Goal: Transaction & Acquisition: Download file/media

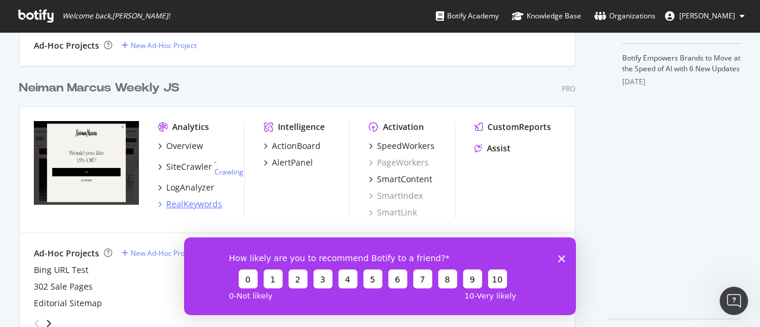
scroll to position [511, 0]
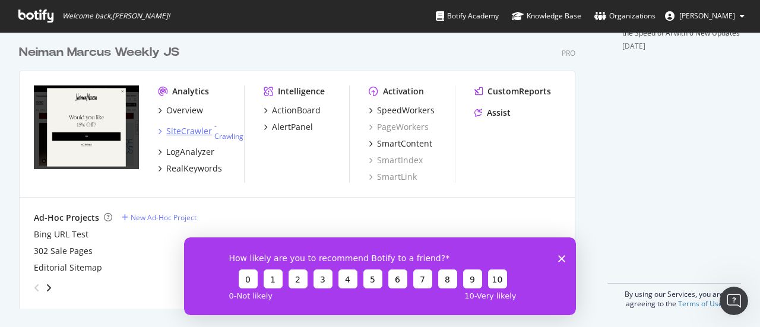
click at [197, 134] on div "SiteCrawler" at bounding box center [189, 131] width 46 height 12
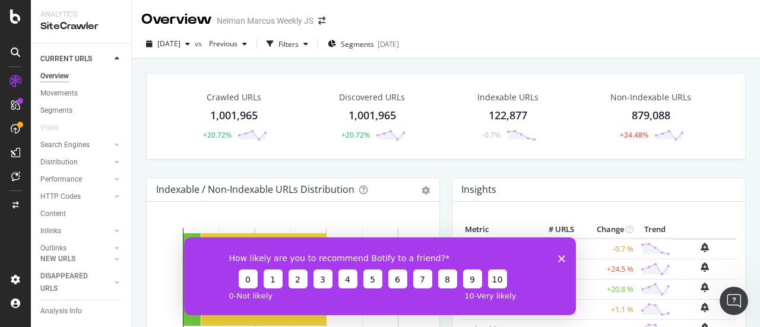
click at [225, 110] on div "1,001,965" at bounding box center [233, 115] width 47 height 15
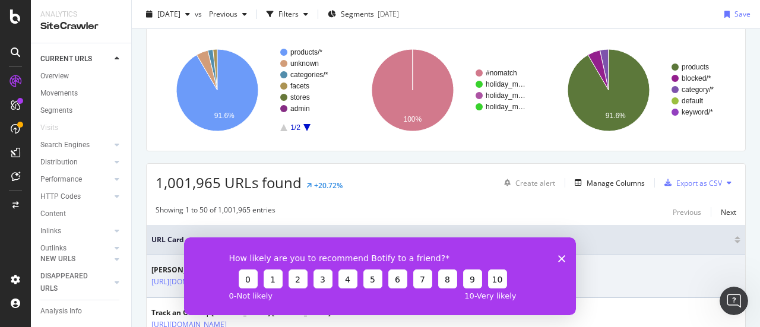
scroll to position [59, 0]
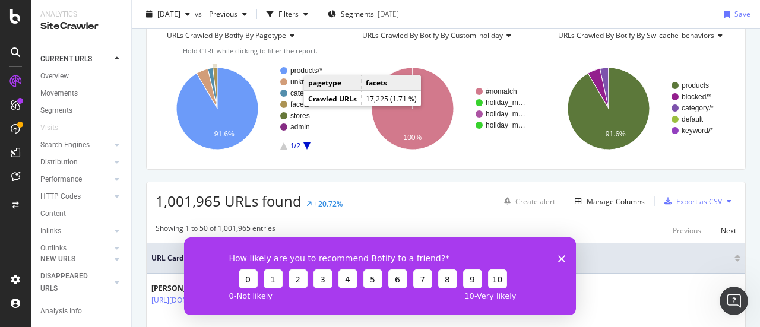
click at [292, 105] on text "facets" at bounding box center [299, 104] width 19 height 8
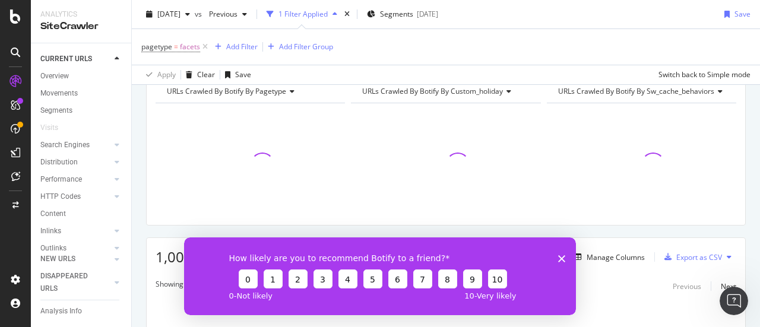
scroll to position [115, 0]
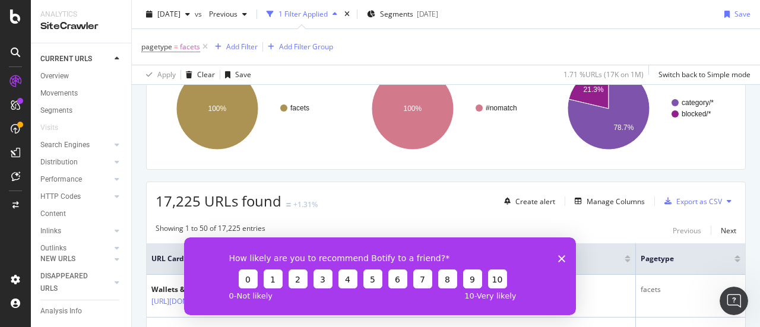
click at [560, 256] on icon "Close survey" at bounding box center [561, 258] width 7 height 7
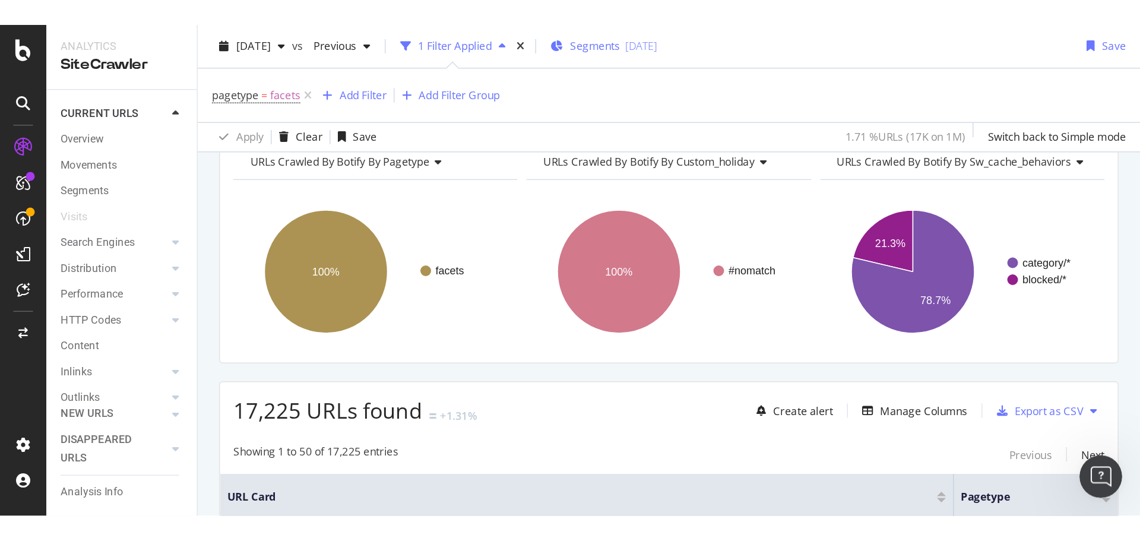
scroll to position [59, 0]
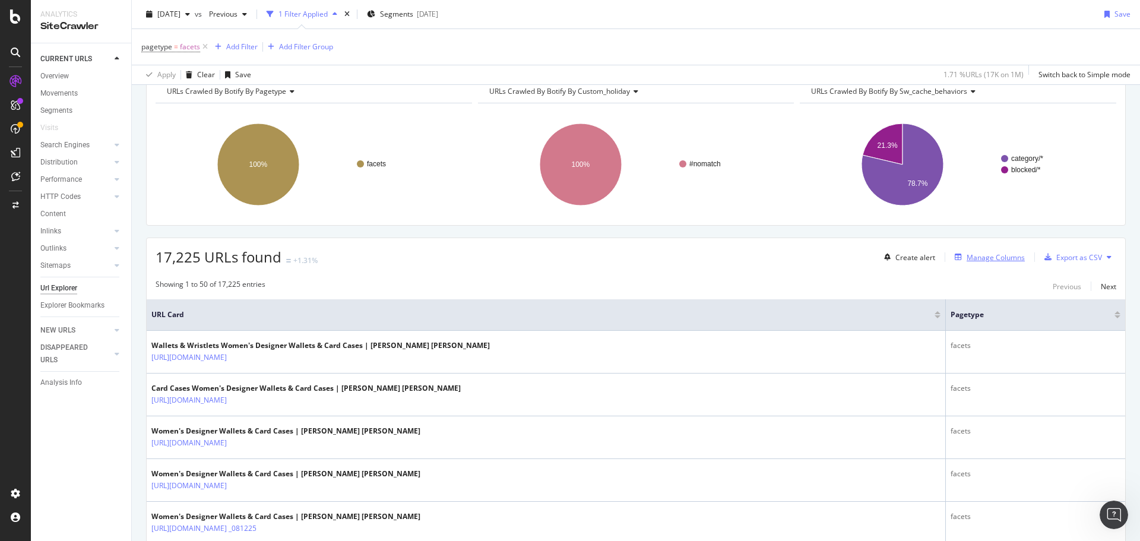
click at [759, 258] on div "Manage Columns" at bounding box center [996, 257] width 58 height 10
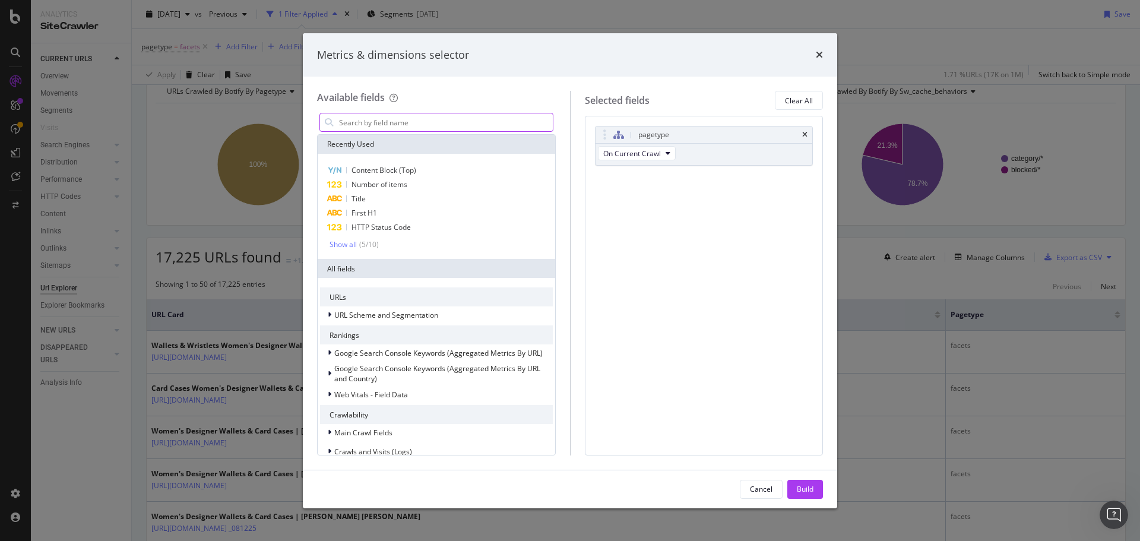
click at [376, 125] on input "modal" at bounding box center [445, 122] width 215 height 18
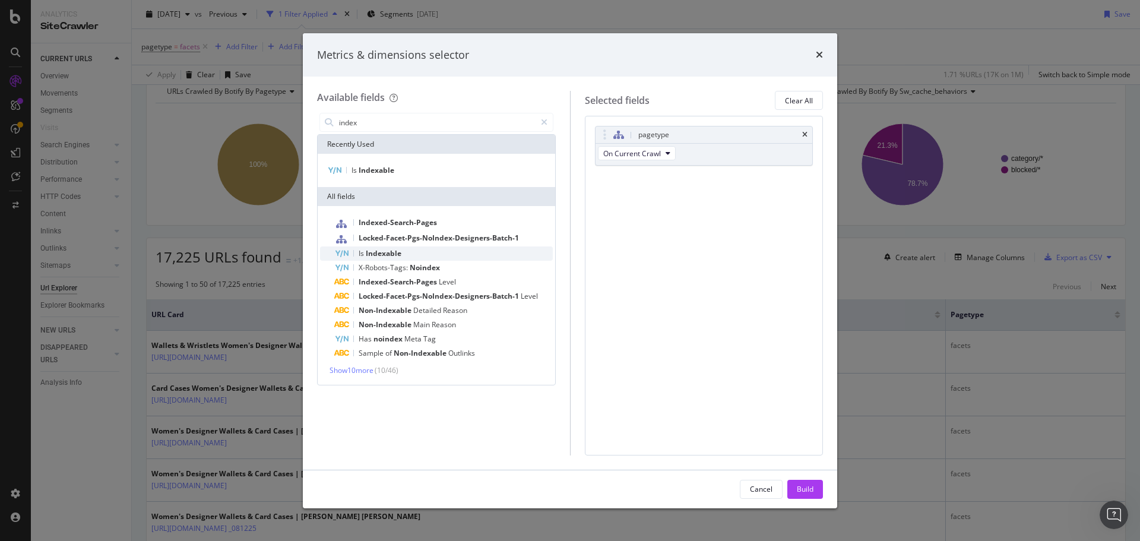
click at [384, 255] on span "Indexable" at bounding box center [384, 253] width 36 height 10
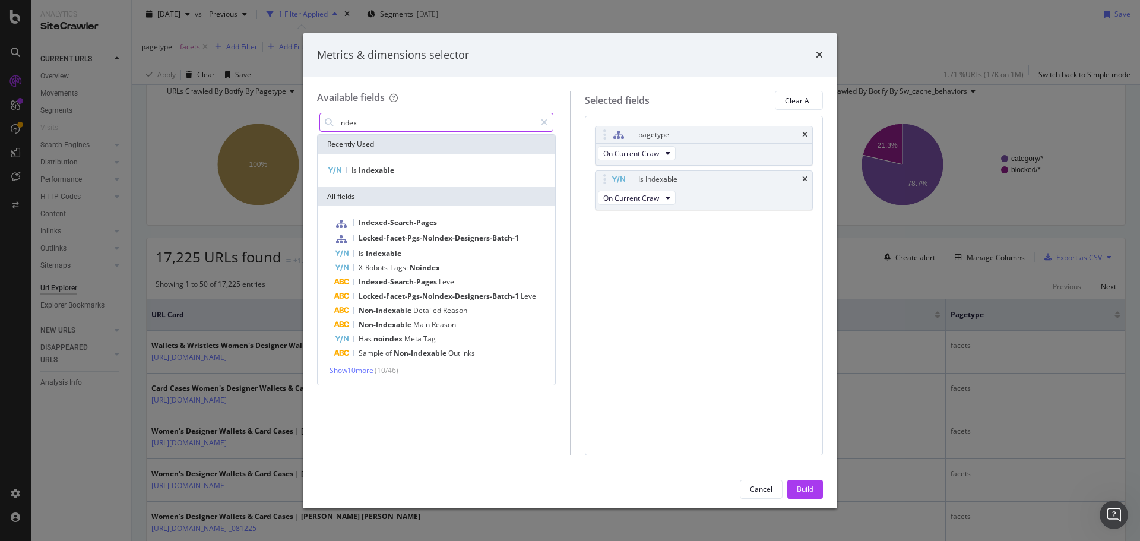
click at [373, 121] on input "index" at bounding box center [437, 122] width 198 height 18
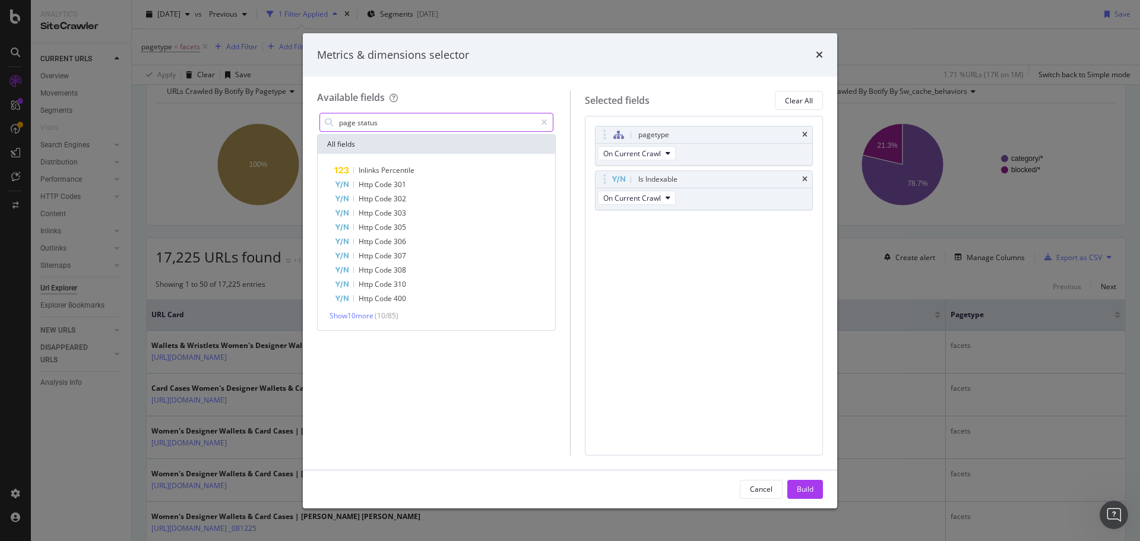
drag, startPoint x: 392, startPoint y: 115, endPoint x: 327, endPoint y: 118, distance: 65.4
click at [327, 118] on div "page status" at bounding box center [436, 122] width 234 height 19
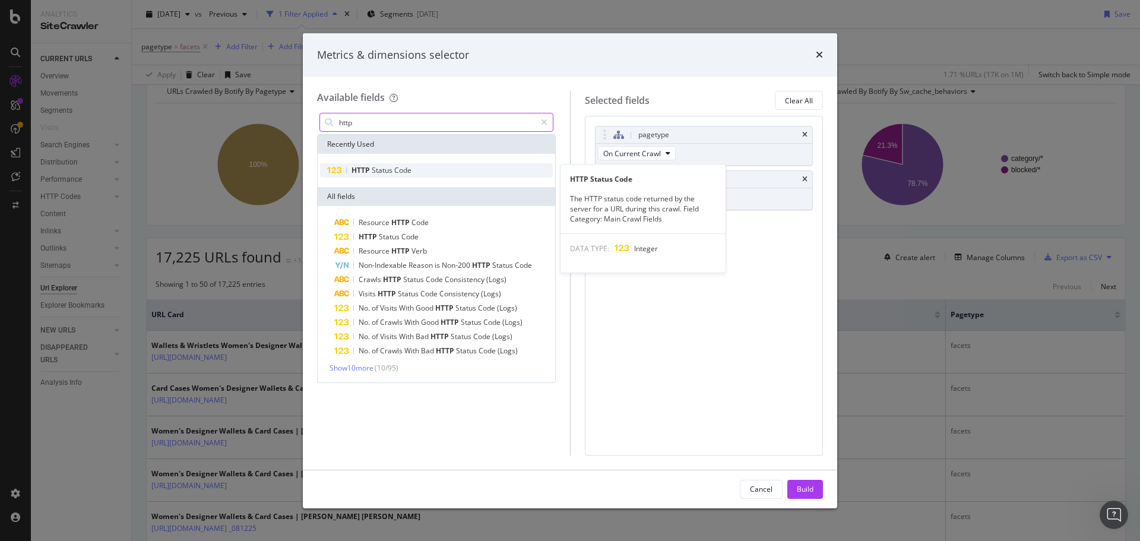
type input "http"
click at [404, 170] on span "Code" at bounding box center [402, 170] width 17 height 10
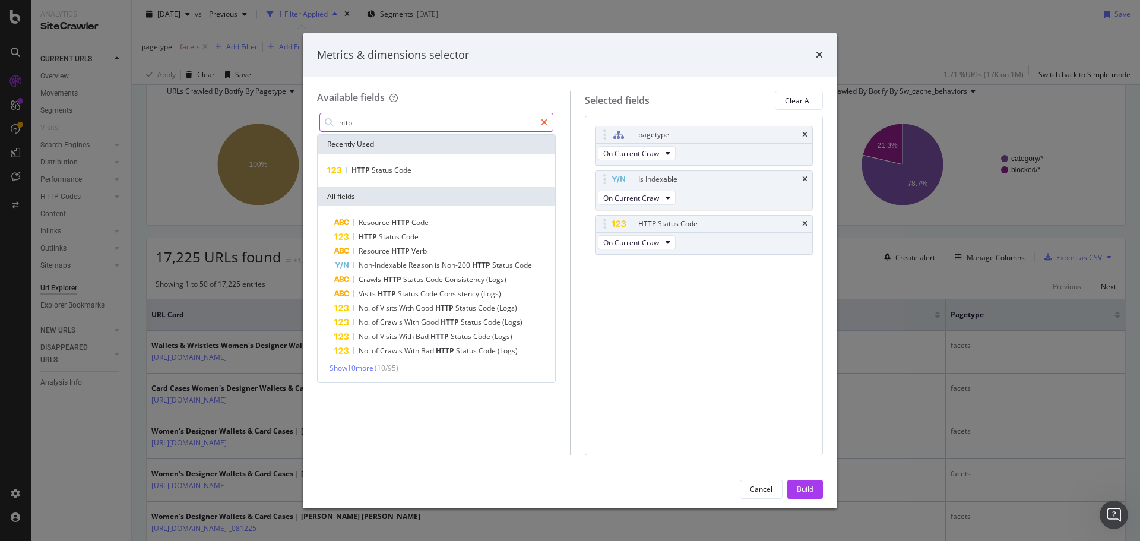
click at [543, 119] on icon "modal" at bounding box center [544, 122] width 7 height 8
click at [381, 121] on input "modal" at bounding box center [445, 122] width 215 height 18
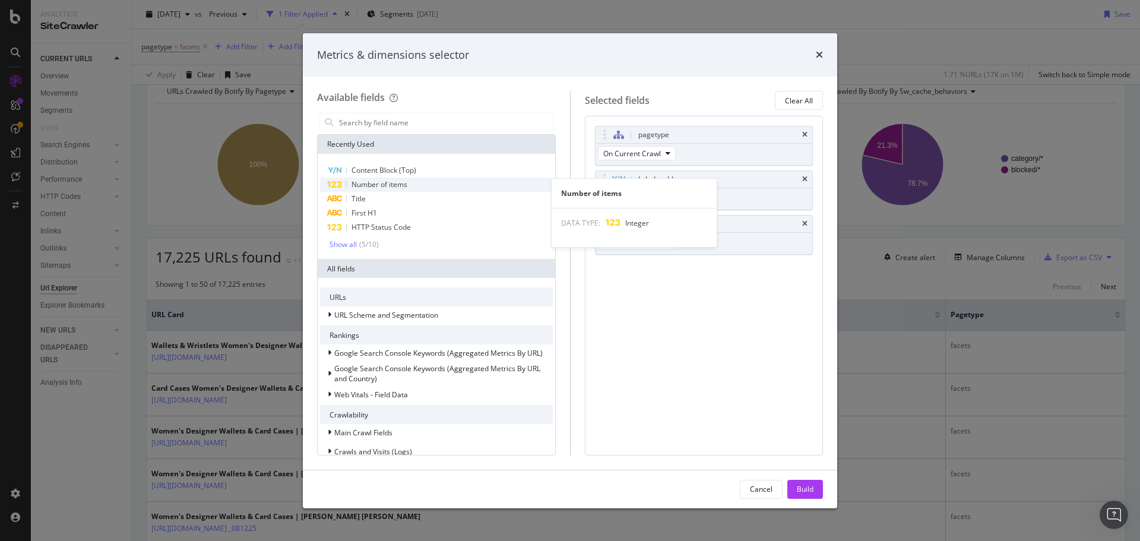
click at [386, 182] on span "Number of items" at bounding box center [379, 184] width 56 height 10
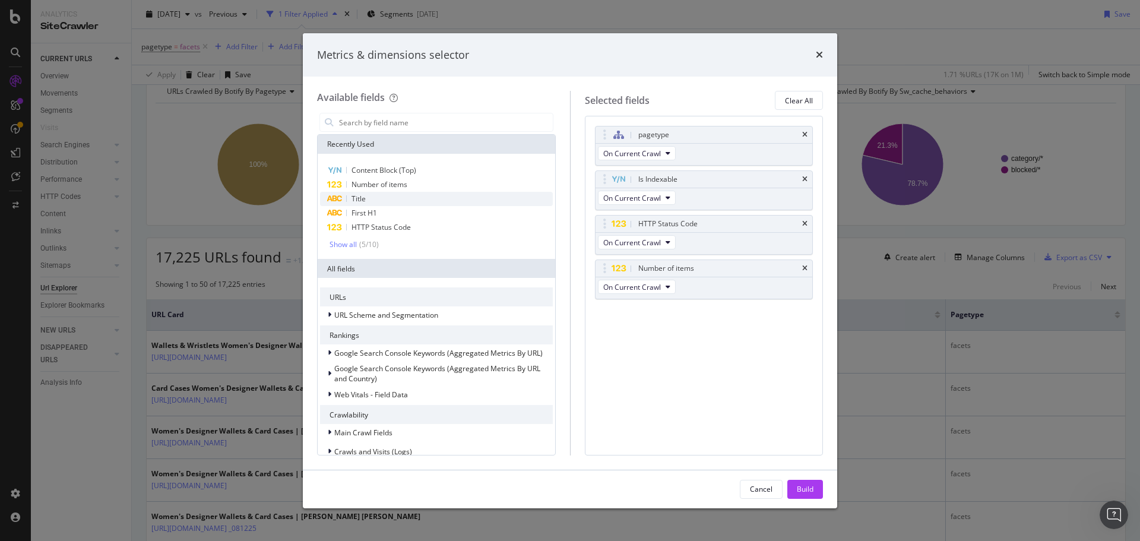
click at [379, 201] on div "Title" at bounding box center [436, 199] width 233 height 14
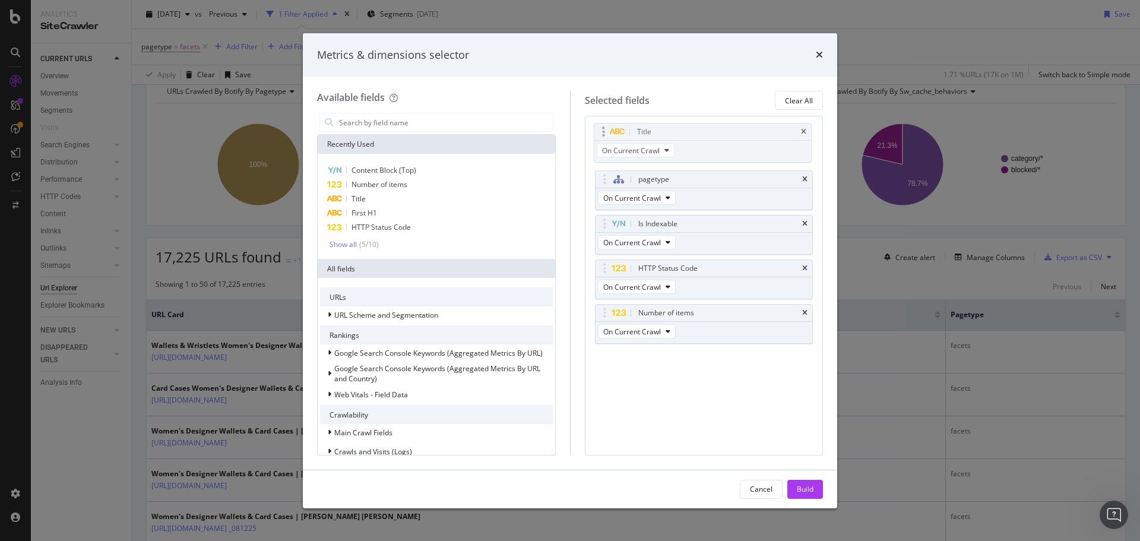
drag, startPoint x: 692, startPoint y: 323, endPoint x: 690, endPoint y: 142, distance: 181.1
click at [690, 142] on body "Analytics SiteCrawler CURRENT URLS Overview Movements Segments Visits Search En…" at bounding box center [570, 270] width 1140 height 541
click at [377, 123] on input "modal" at bounding box center [445, 122] width 215 height 18
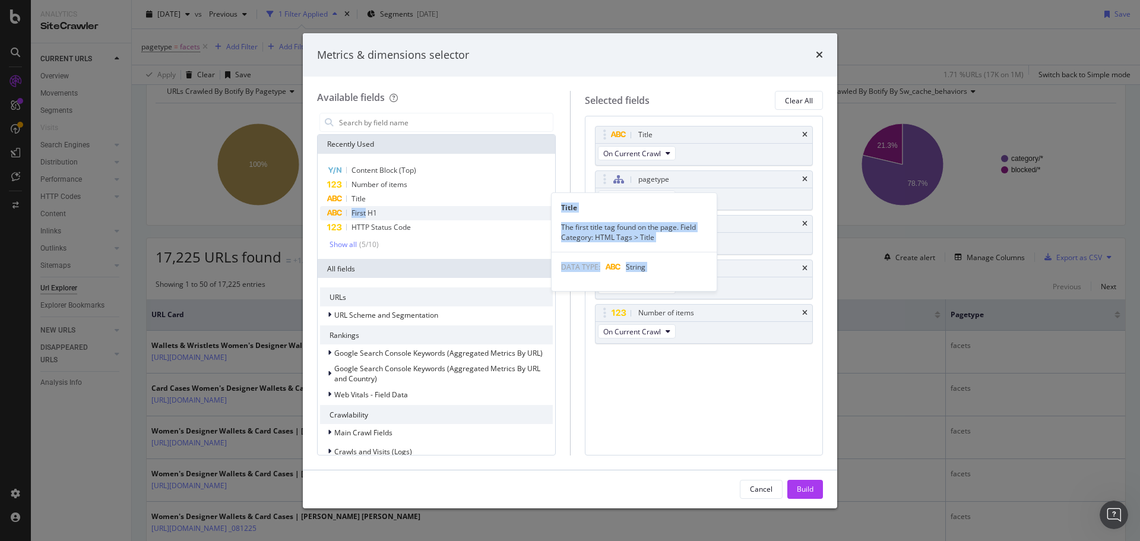
drag, startPoint x: 366, startPoint y: 211, endPoint x: 375, endPoint y: 217, distance: 10.7
click at [467, 205] on div "Content Block (Top) Number of items Title Title The first title tag found on th…" at bounding box center [436, 206] width 233 height 86
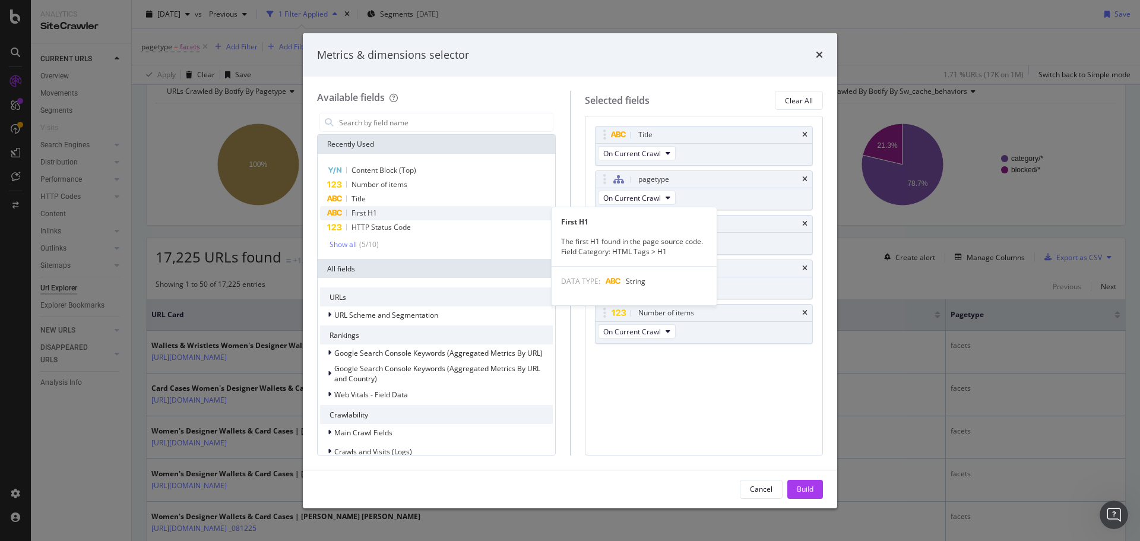
click at [372, 213] on span "First H1" at bounding box center [364, 213] width 26 height 10
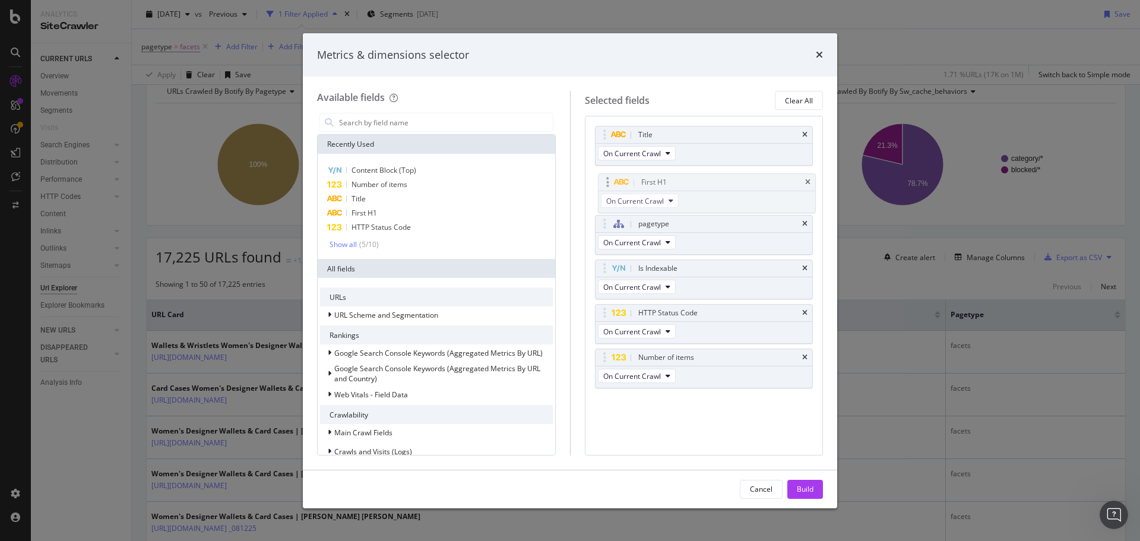
drag, startPoint x: 718, startPoint y: 373, endPoint x: 721, endPoint y: 198, distance: 175.2
click at [721, 198] on body "Analytics SiteCrawler CURRENT URLS Overview Movements Segments Visits Search En…" at bounding box center [570, 270] width 1140 height 541
click at [759, 327] on div "Build" at bounding box center [805, 489] width 17 height 10
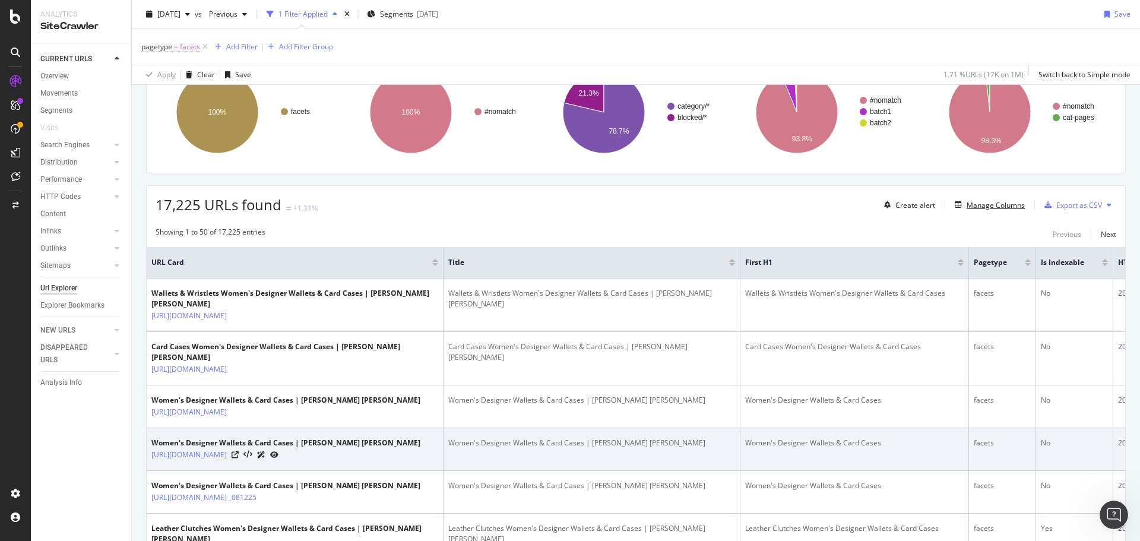
scroll to position [178, 0]
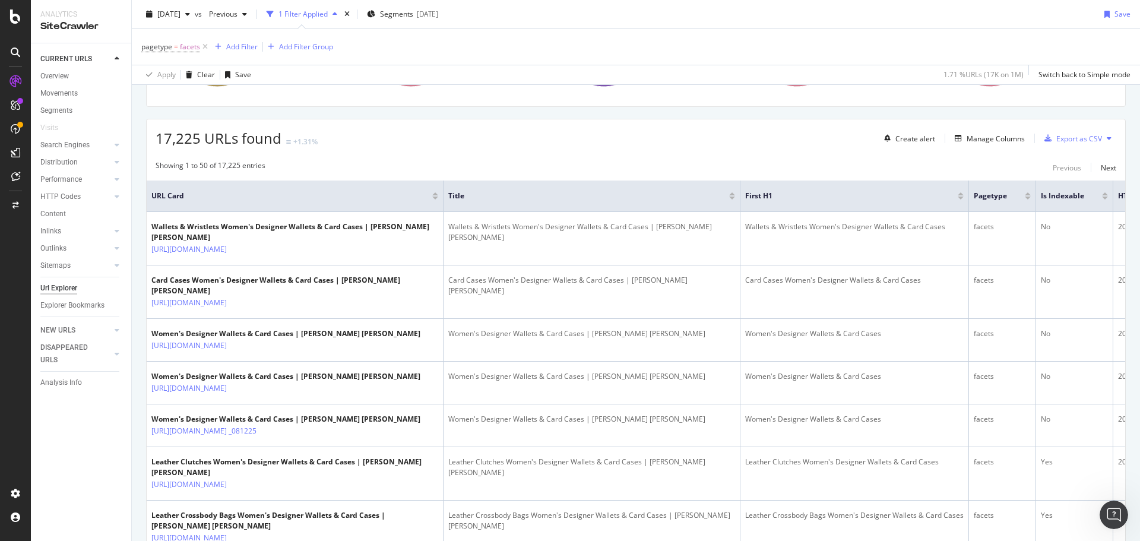
click at [759, 141] on button at bounding box center [1109, 138] width 14 height 19
click at [759, 137] on div "17,225 URLs found +1.31% Create alert Manage Columns Export as CSV" at bounding box center [636, 133] width 978 height 29
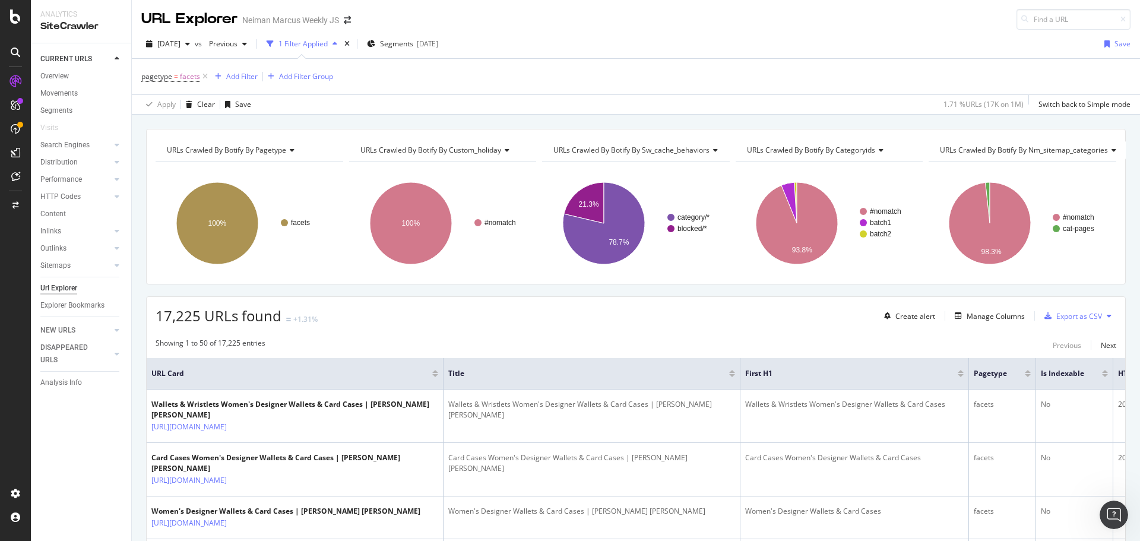
scroll to position [0, 0]
click at [759, 313] on button at bounding box center [1109, 316] width 14 height 19
click at [759, 316] on button at bounding box center [1109, 316] width 14 height 19
click at [759, 316] on icon "button" at bounding box center [1047, 316] width 7 height 7
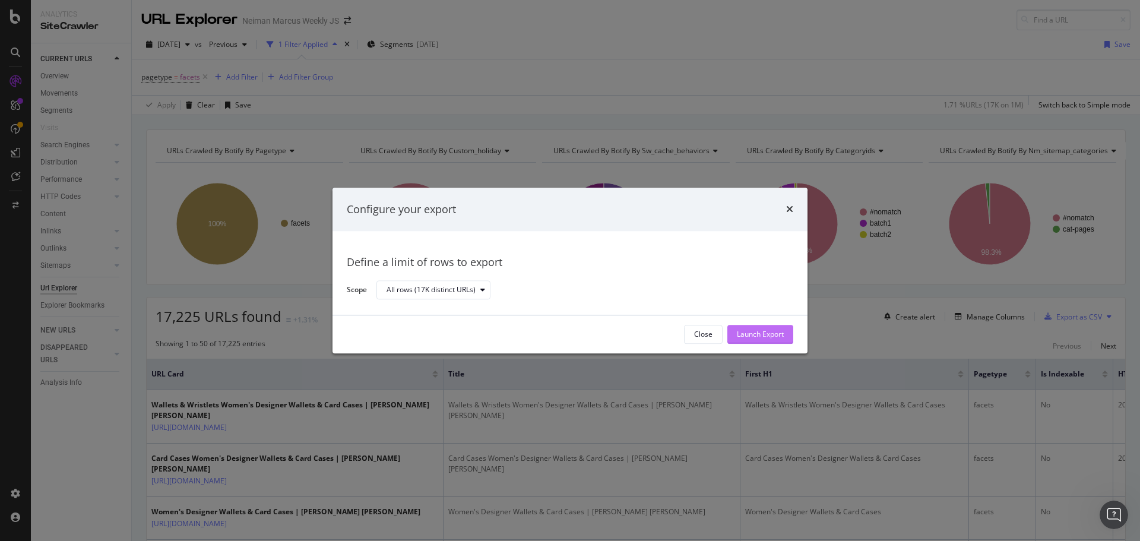
click at [753, 327] on div "Launch Export" at bounding box center [760, 334] width 47 height 18
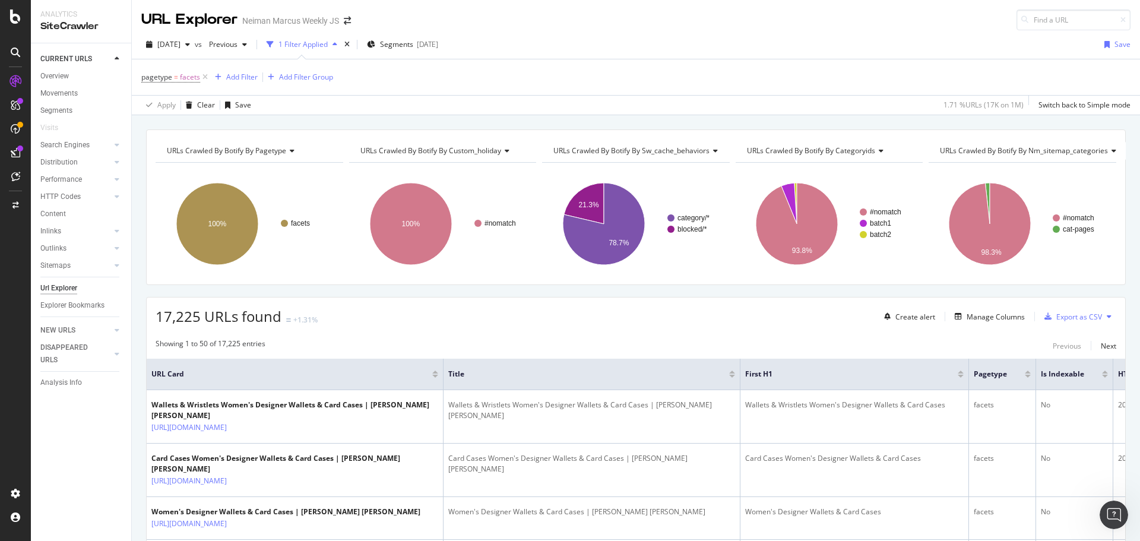
click at [759, 318] on button at bounding box center [1109, 316] width 14 height 19
click at [74, 204] on div "DataExports" at bounding box center [67, 205] width 46 height 12
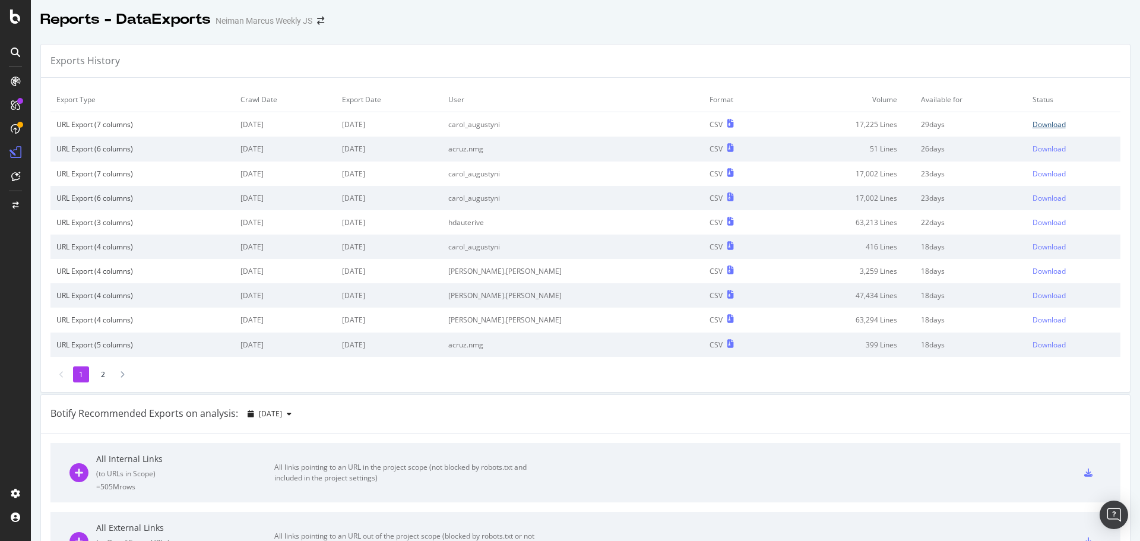
click at [1032, 121] on div "Download" at bounding box center [1048, 124] width 33 height 10
